Goal: Information Seeking & Learning: Learn about a topic

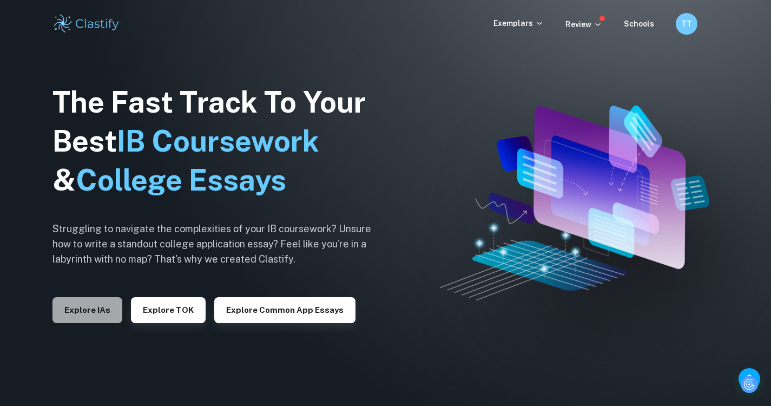
click at [101, 315] on button "Explore IAs" at bounding box center [87, 310] width 70 height 26
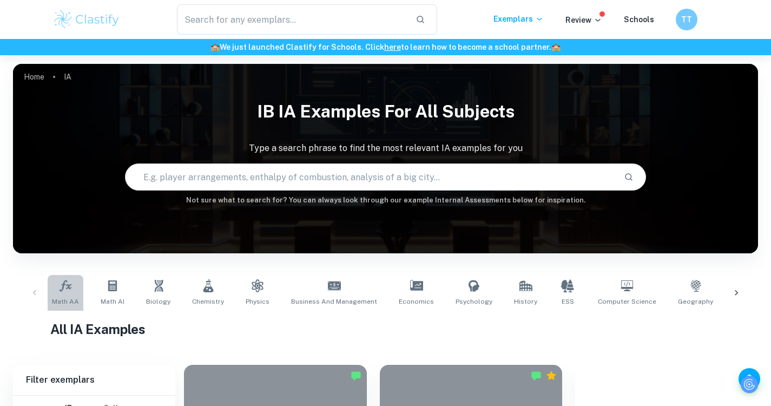
click at [63, 287] on icon at bounding box center [65, 285] width 12 height 11
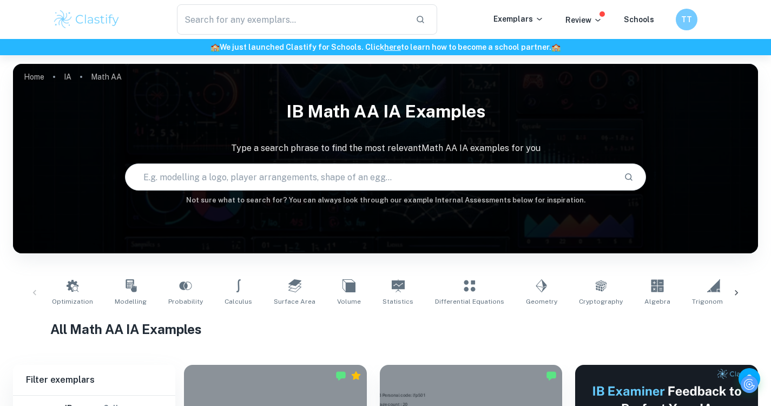
scroll to position [163, 0]
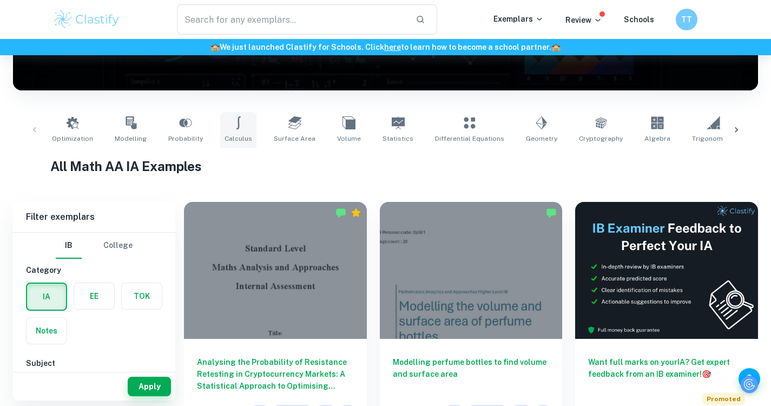
click at [236, 129] on icon at bounding box center [238, 122] width 4 height 13
type input "Calculus"
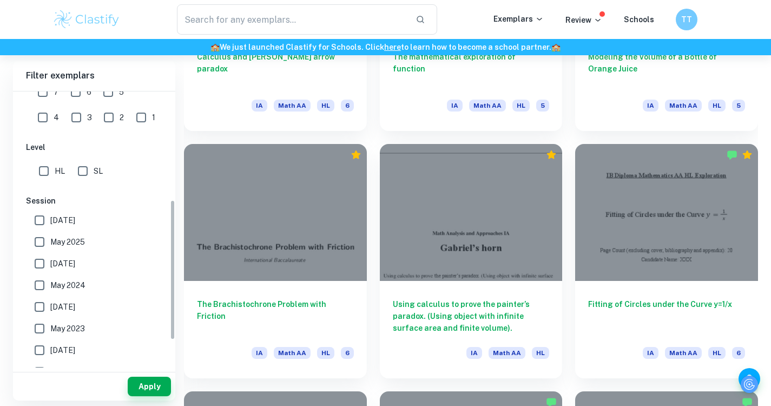
scroll to position [220, 0]
click at [81, 175] on input "SL" at bounding box center [83, 170] width 22 height 22
checkbox input "true"
click at [153, 392] on button "Apply" at bounding box center [149, 385] width 43 height 19
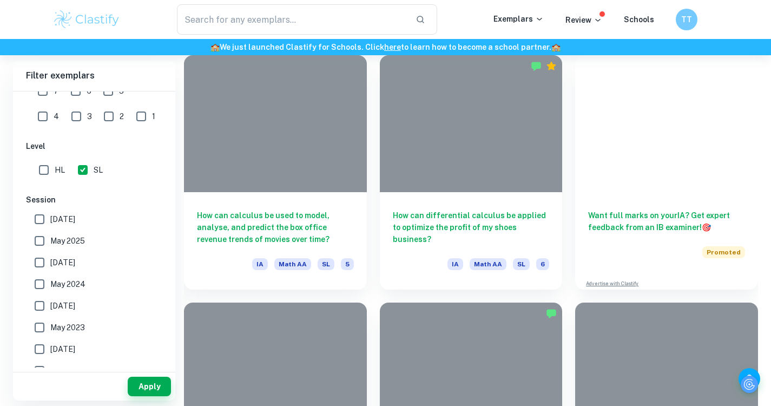
scroll to position [1457, 0]
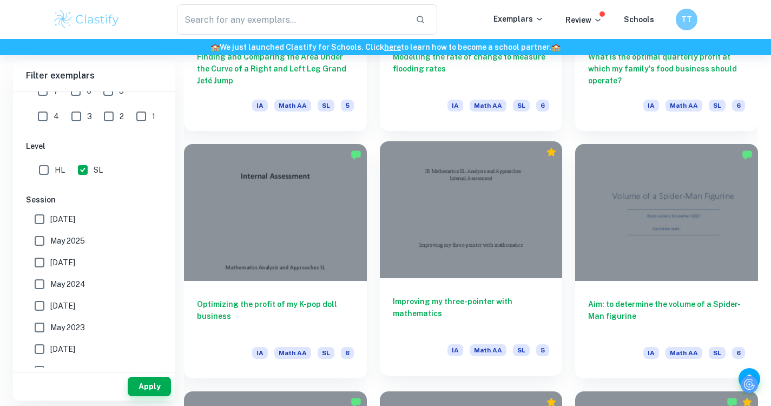
click at [462, 241] on div at bounding box center [471, 209] width 183 height 137
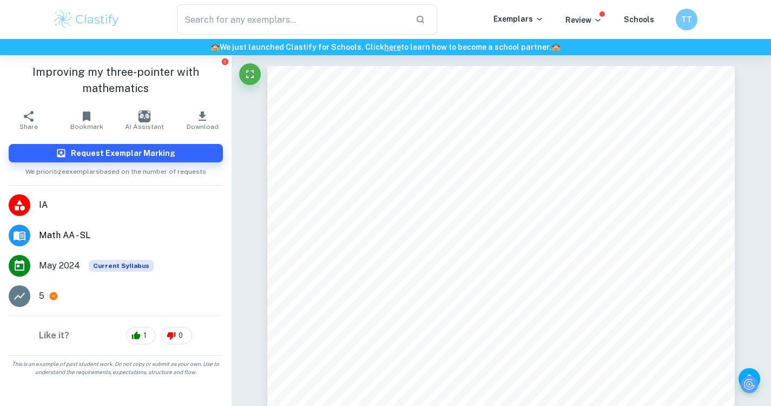
click at [45, 295] on div "5" at bounding box center [131, 295] width 184 height 13
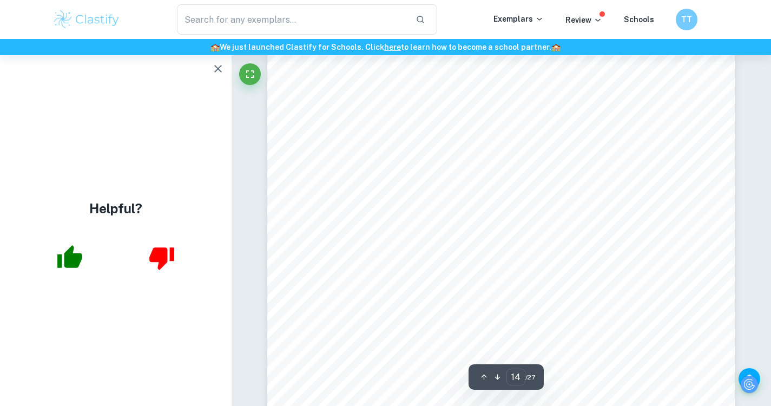
scroll to position [8055, 0]
click at [214, 71] on icon "button" at bounding box center [217, 68] width 13 height 13
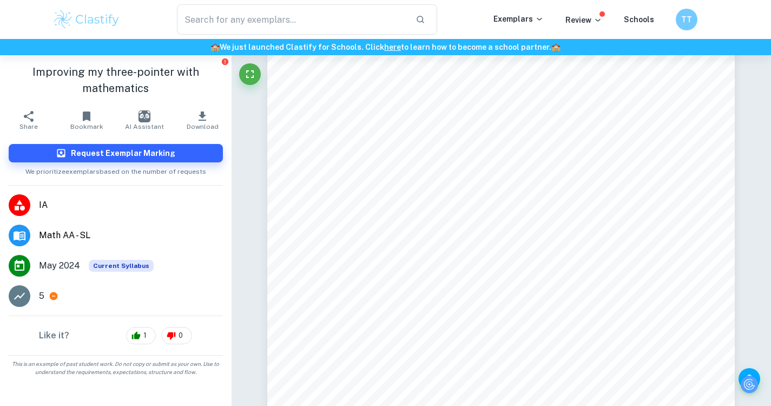
click at [49, 294] on icon at bounding box center [54, 296] width 10 height 10
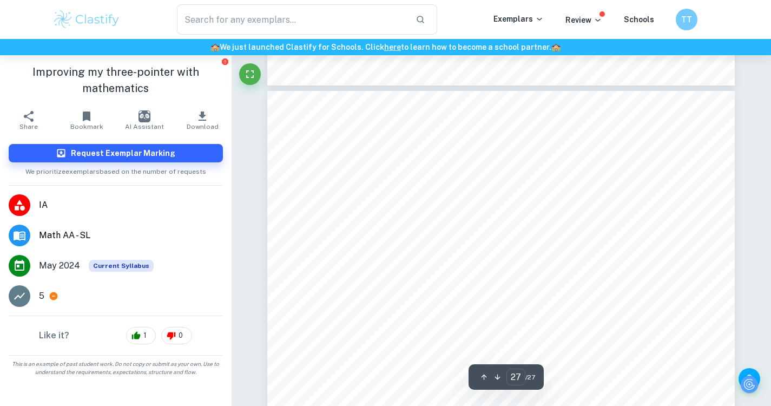
scroll to position [15859, 0]
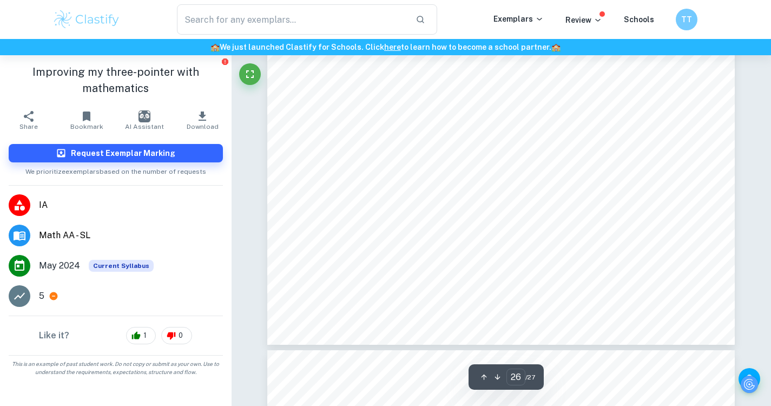
type input "27"
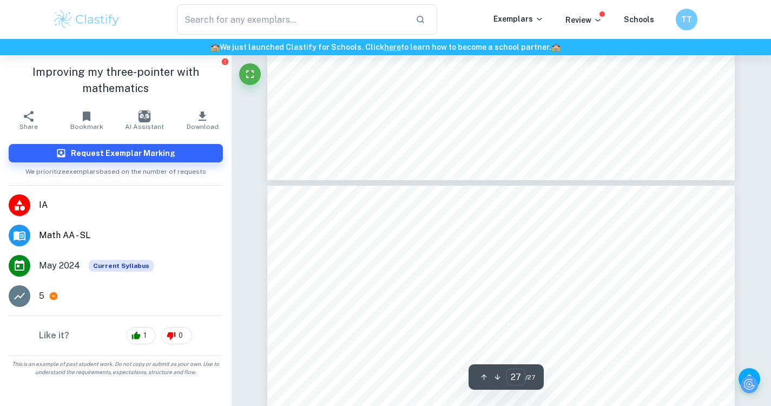
scroll to position [15817, 0]
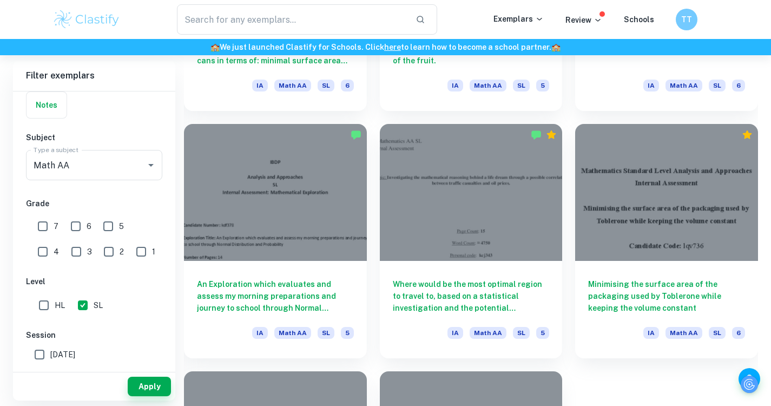
scroll to position [8155, 0]
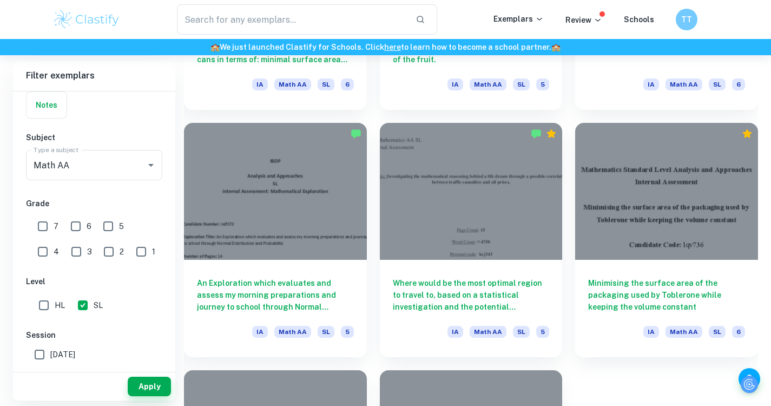
click at [81, 224] on input "6" at bounding box center [76, 226] width 22 height 22
checkbox input "true"
click at [44, 224] on input "7" at bounding box center [43, 226] width 22 height 22
checkbox input "true"
click at [149, 393] on button "Apply" at bounding box center [149, 385] width 43 height 19
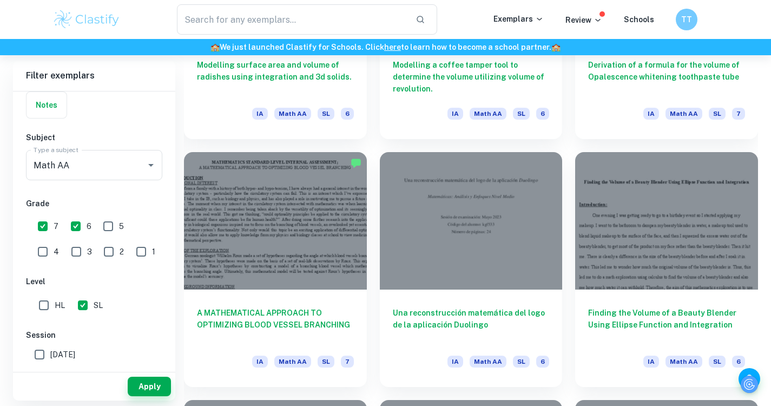
scroll to position [1695, 2]
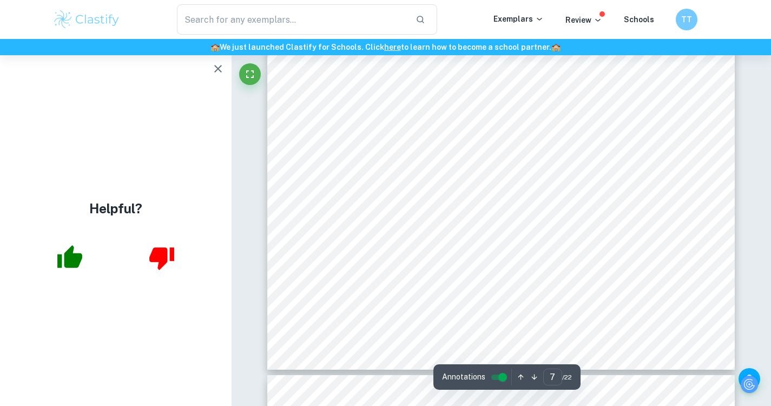
scroll to position [4432, 2]
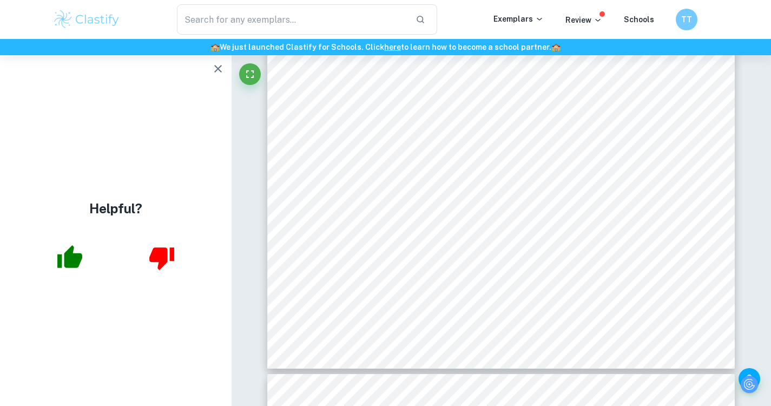
click at [582, 195] on div "7 To fit the right part of the b properly I created an inverse function by swap…" at bounding box center [500, 37] width 467 height 661
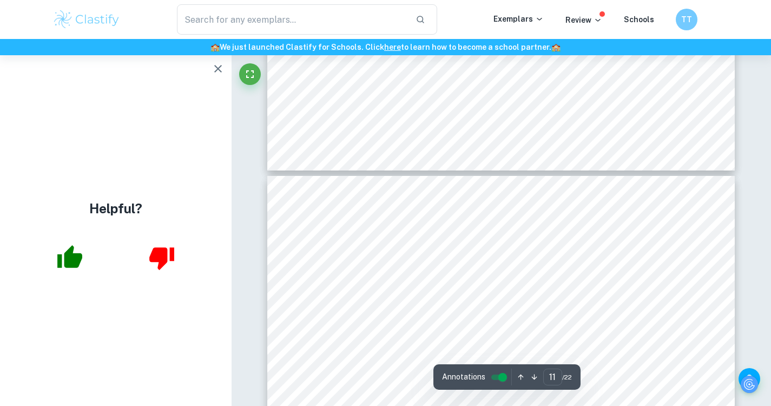
scroll to position [6634, 0]
type input "15"
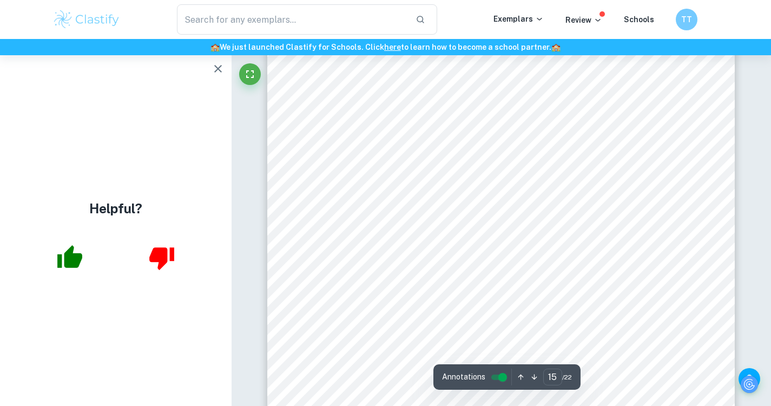
scroll to position [9452, 8]
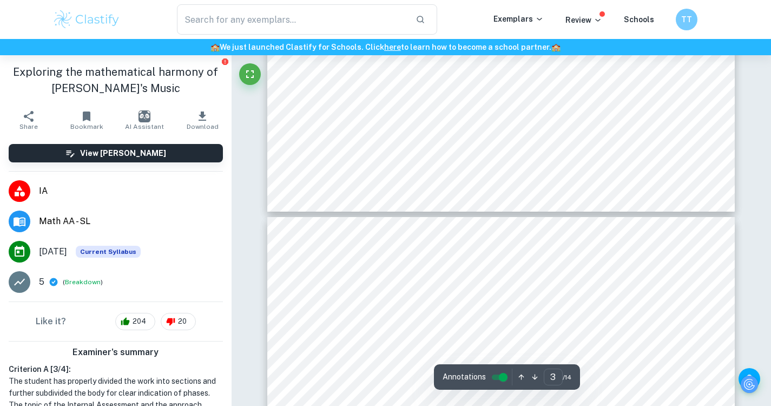
type input "4"
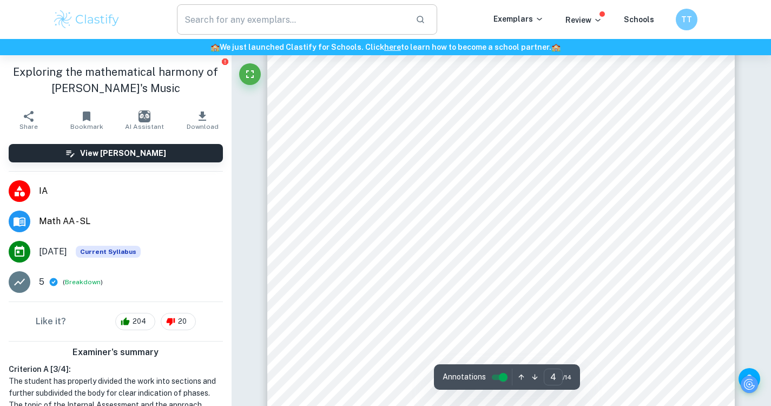
scroll to position [2152, 0]
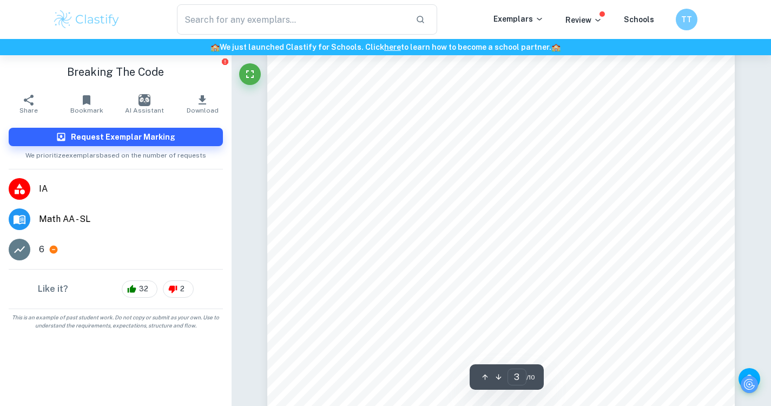
scroll to position [1542, 0]
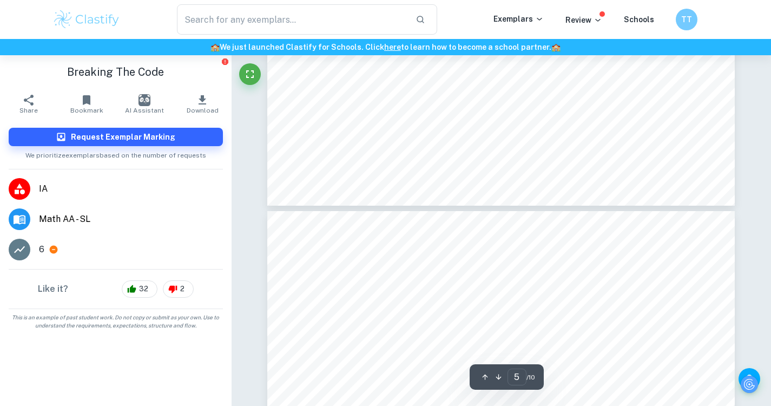
type input "6"
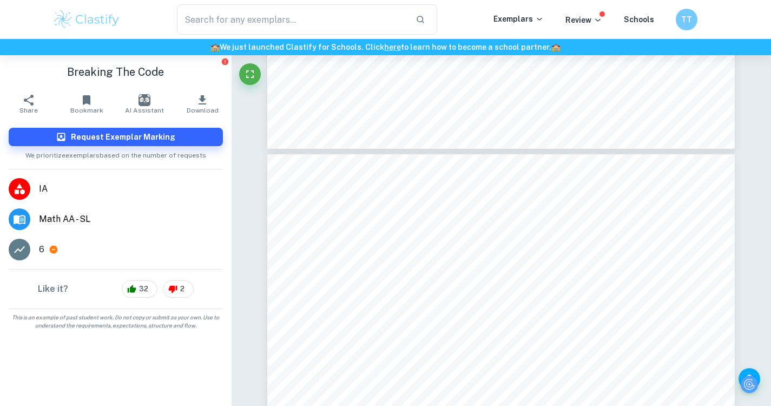
scroll to position [3316, 0]
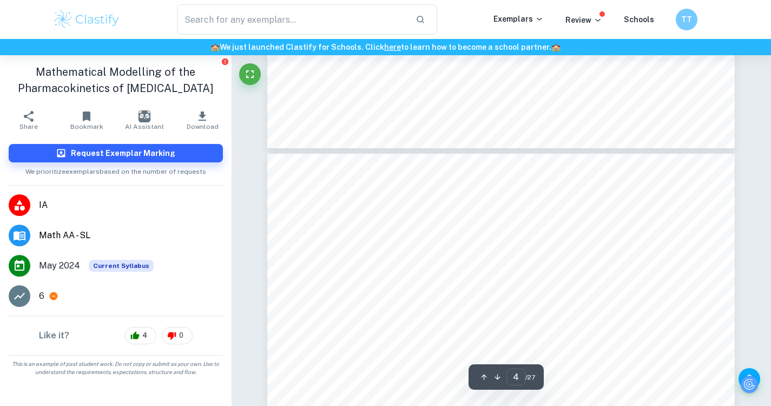
scroll to position [2036, 0]
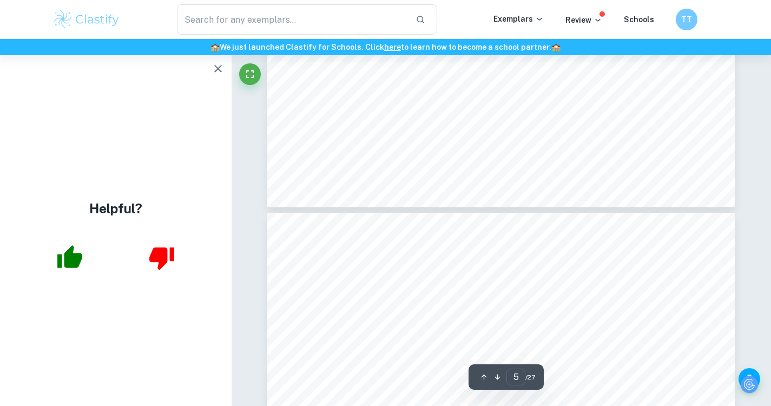
type input "6"
